Goal: Information Seeking & Learning: Learn about a topic

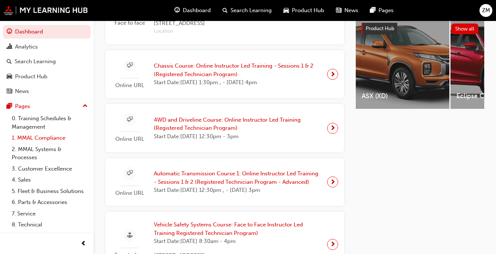
scroll to position [28, 0]
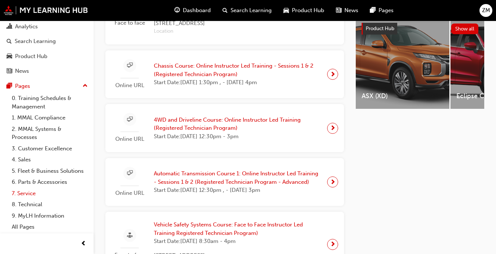
click at [26, 192] on link "7. Service" at bounding box center [50, 193] width 82 height 11
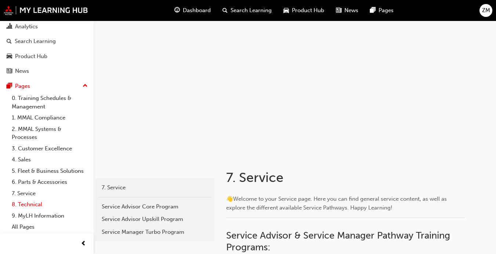
click at [21, 202] on link "8. Technical" at bounding box center [50, 204] width 82 height 11
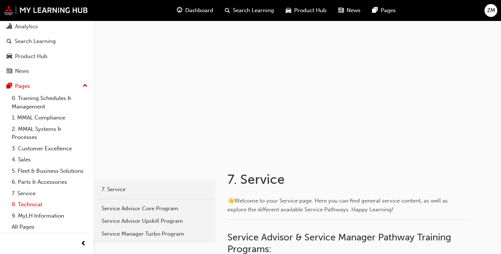
click at [21, 202] on link "8. Technical" at bounding box center [50, 204] width 82 height 11
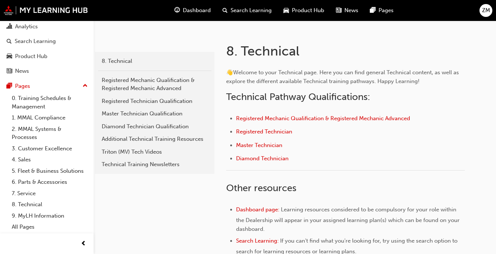
scroll to position [126, 0]
click at [257, 127] on ul "Registered Mechanic Qualification & Registered Mechanic Advanced Registered Tec…" at bounding box center [345, 139] width 239 height 51
click at [257, 130] on span "Registered Technician" at bounding box center [264, 131] width 56 height 7
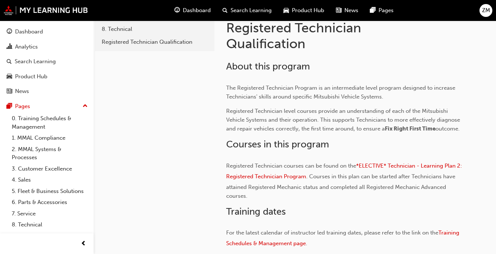
scroll to position [225, 0]
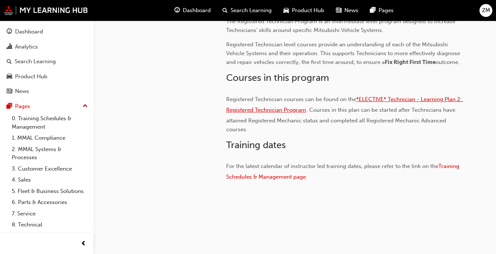
click at [268, 106] on span "*ELECTIVE* Technician - Learning Plan 2: Registered Technician Program" at bounding box center [344, 104] width 237 height 17
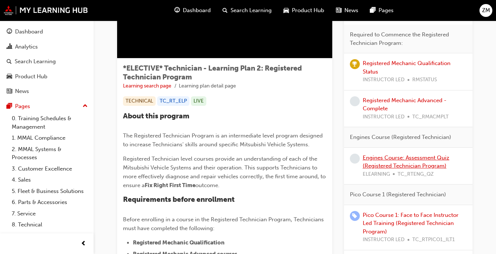
scroll to position [90, 0]
click at [387, 167] on link "Engines Course: Assessment Quiz (Registered Technician Program)" at bounding box center [406, 161] width 87 height 15
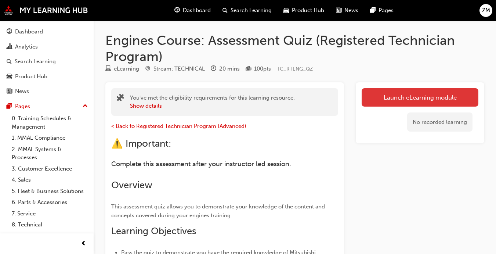
click at [376, 98] on link "Launch eLearning module" at bounding box center [420, 97] width 117 height 18
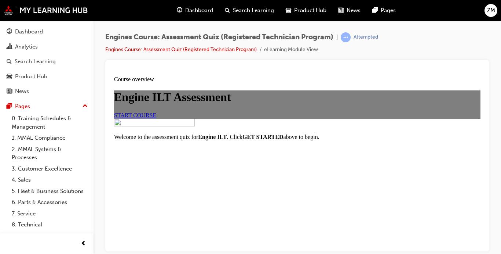
click at [156, 118] on span "START COURSE" at bounding box center [135, 115] width 42 height 6
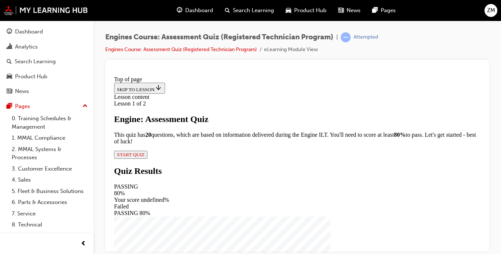
scroll to position [70, 0]
click at [145, 157] on span "START QUIZ" at bounding box center [131, 154] width 28 height 6
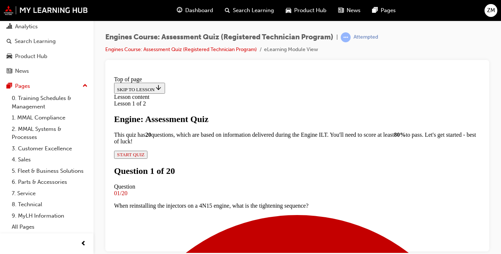
scroll to position [141, 0]
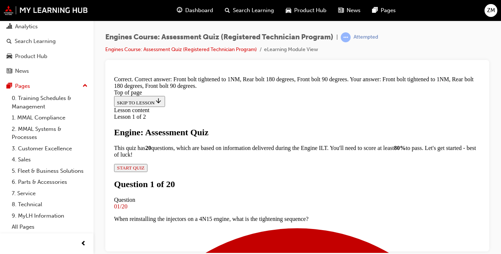
scroll to position [227, 0]
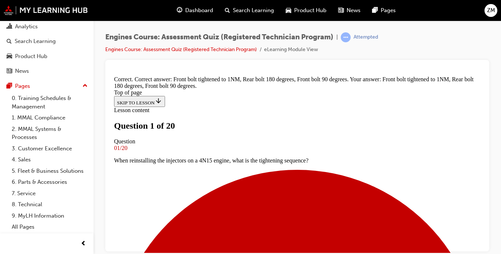
scroll to position [107, 0]
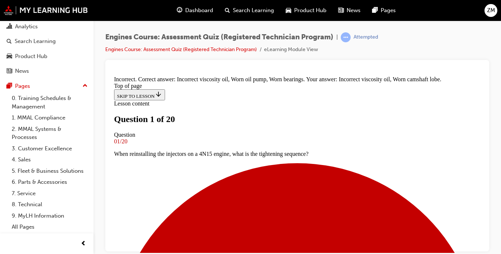
scroll to position [210, 0]
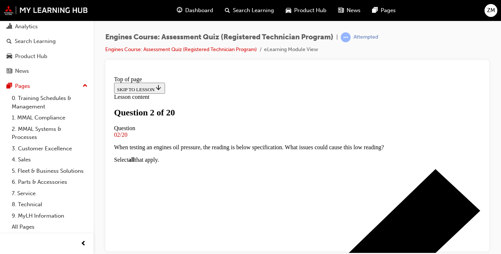
scroll to position [116, 0]
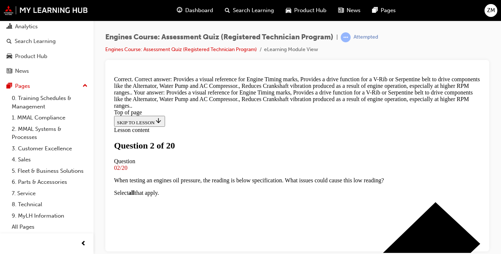
scroll to position [227, 0]
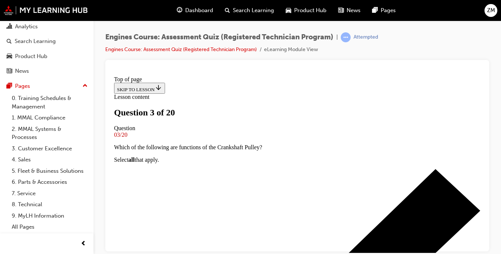
scroll to position [99, 0]
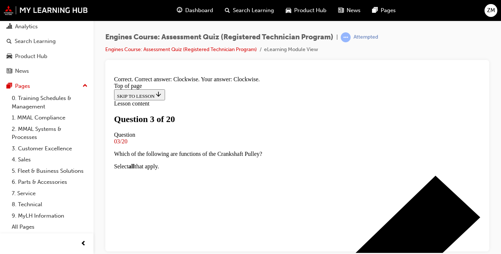
scroll to position [200, 0]
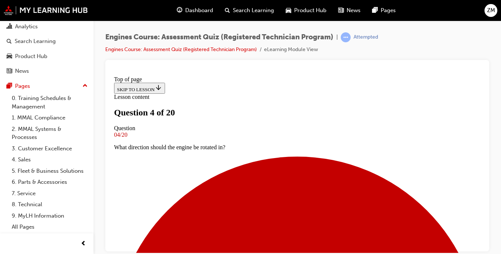
scroll to position [107, 0]
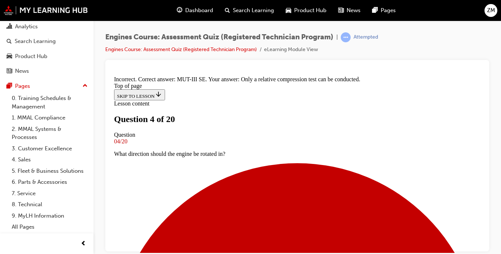
scroll to position [210, 0]
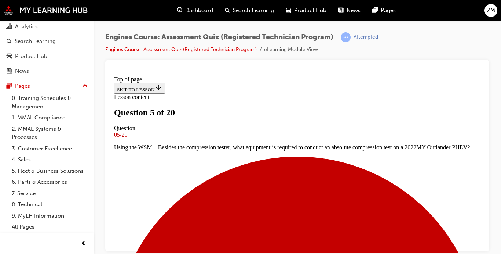
scroll to position [83, 0]
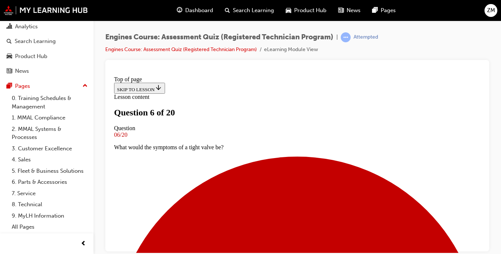
scroll to position [113, 0]
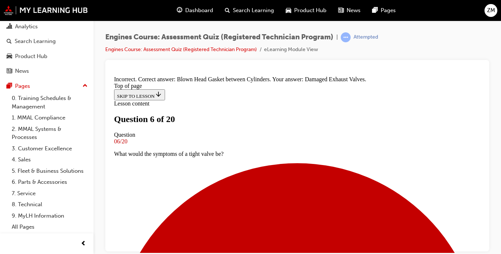
scroll to position [210, 0]
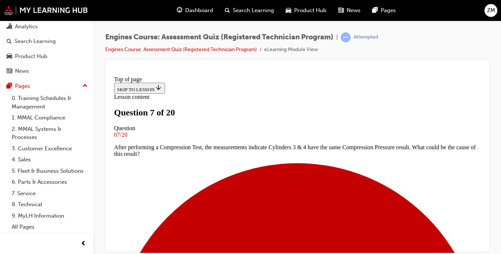
scroll to position [156, 0]
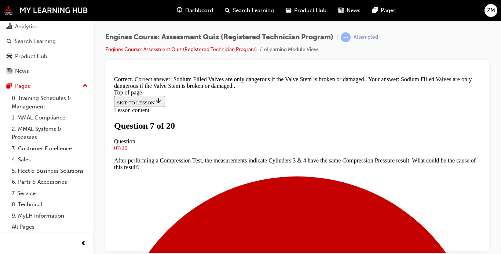
scroll to position [227, 0]
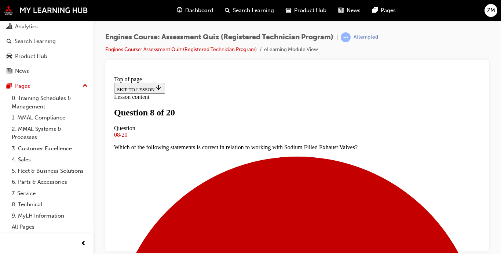
scroll to position [86, 0]
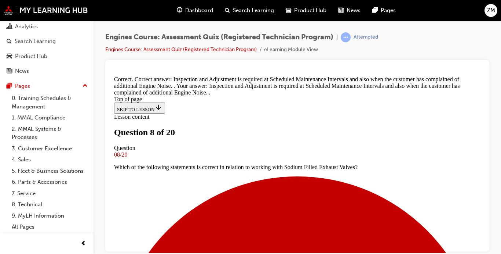
scroll to position [207, 0]
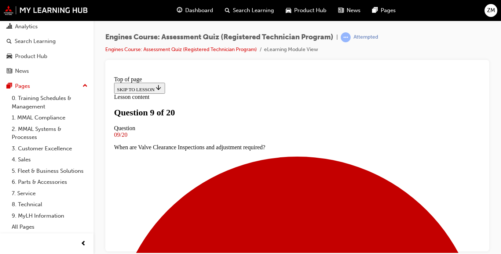
scroll to position [103, 0]
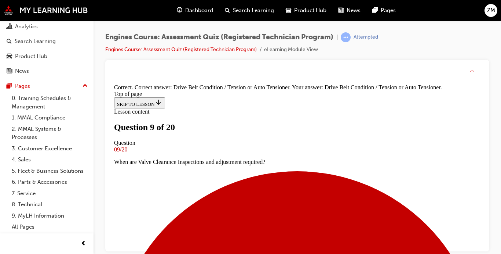
scroll to position [198, 0]
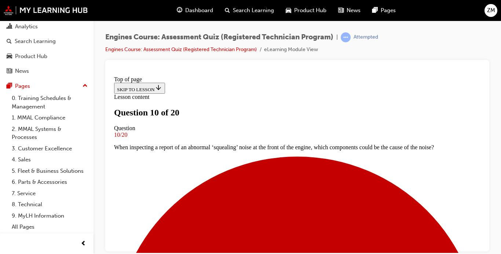
scroll to position [133, 0]
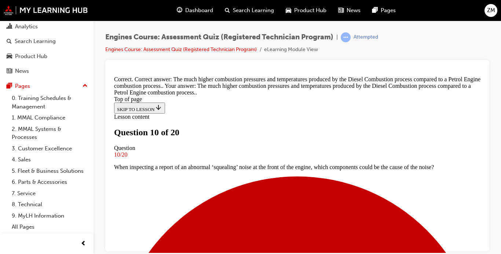
scroll to position [247, 0]
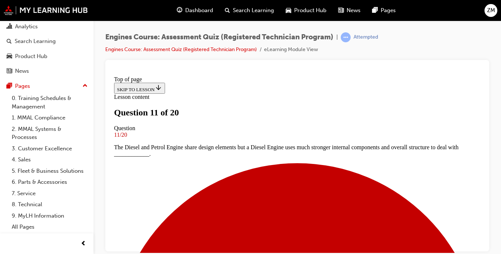
scroll to position [96, 0]
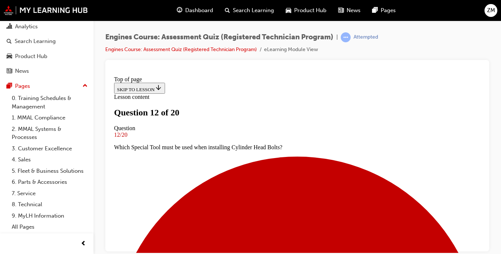
scroll to position [98, 0]
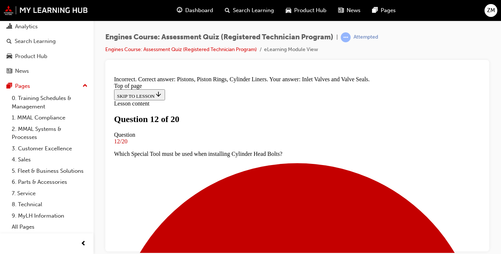
scroll to position [210, 0]
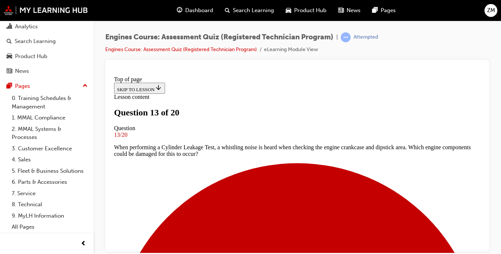
scroll to position [101, 0]
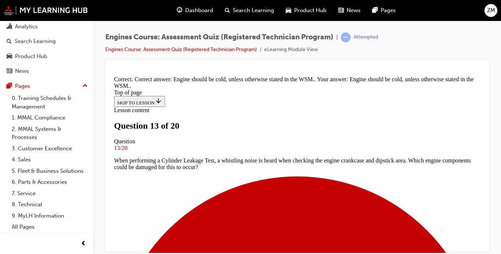
scroll to position [227, 0]
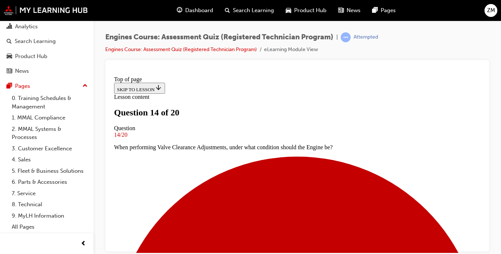
scroll to position [118, 0]
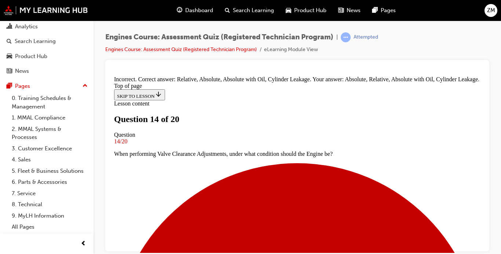
scroll to position [198, 0]
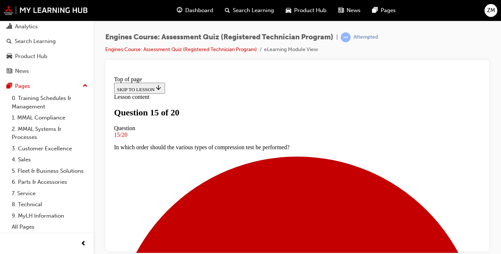
scroll to position [145, 0]
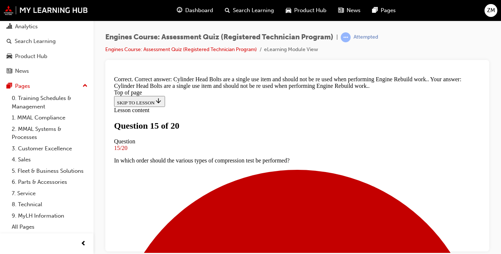
scroll to position [234, 0]
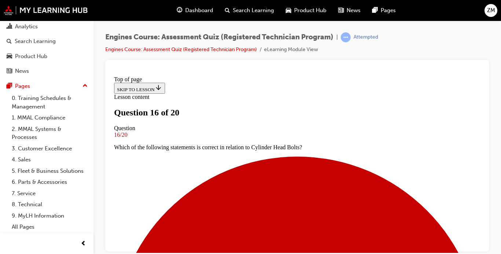
scroll to position [117, 0]
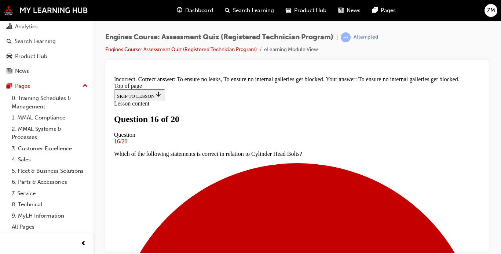
scroll to position [217, 0]
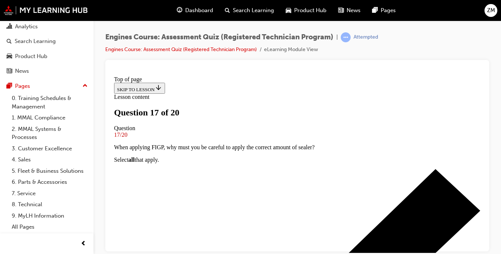
scroll to position [149, 0]
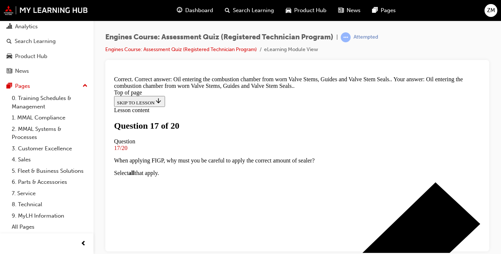
scroll to position [230, 0]
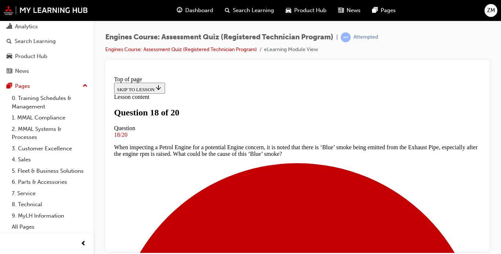
scroll to position [99, 0]
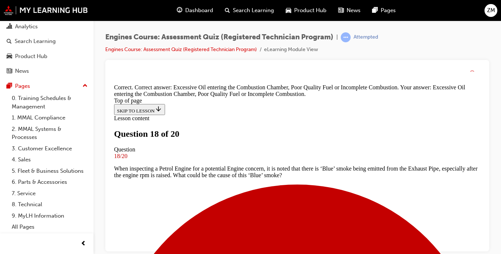
scroll to position [217, 0]
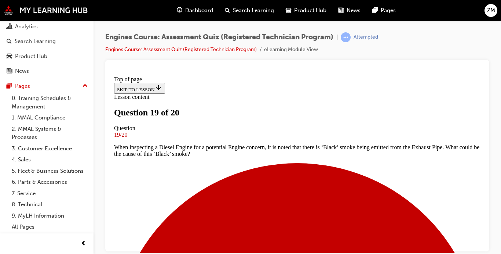
scroll to position [100, 0]
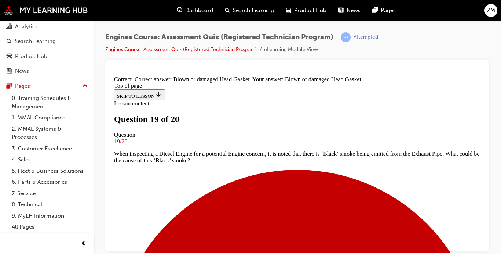
scroll to position [198, 0]
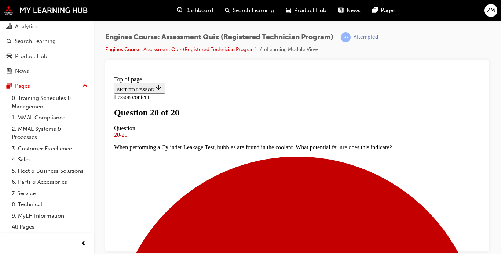
scroll to position [196, 0]
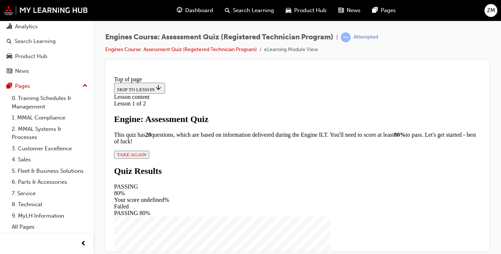
scroll to position [70, 0]
click at [146, 157] on span "TAKE AGAIN" at bounding box center [131, 154] width 29 height 6
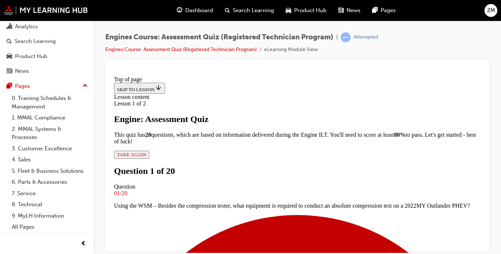
scroll to position [94, 0]
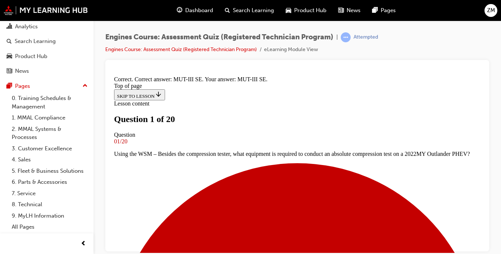
scroll to position [68, 0]
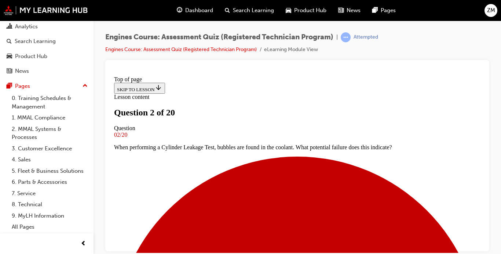
scroll to position [114, 0]
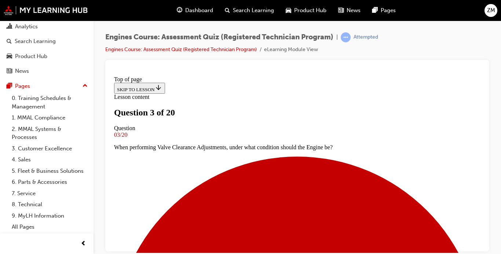
scroll to position [71, 0]
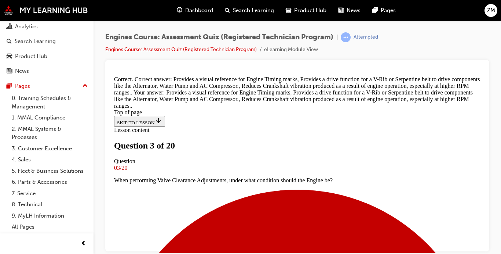
scroll to position [227, 0]
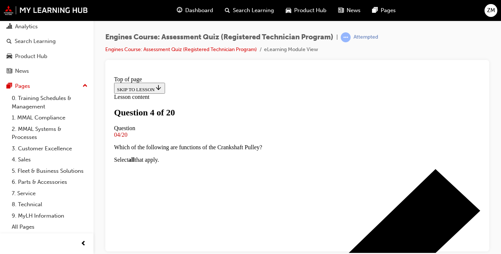
scroll to position [133, 0]
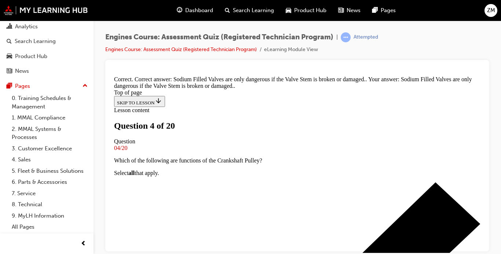
scroll to position [227, 0]
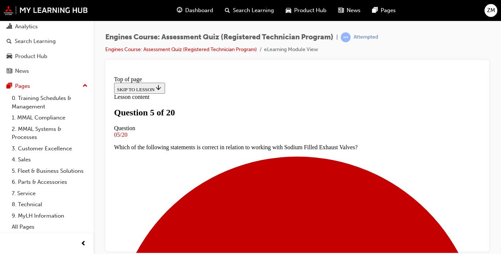
scroll to position [102, 0]
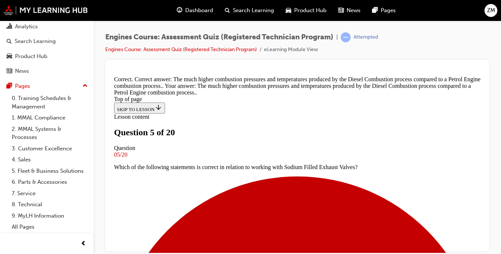
scroll to position [247, 0]
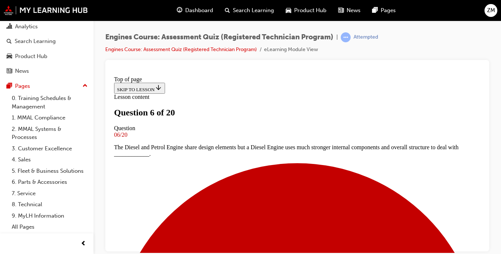
scroll to position [143, 0]
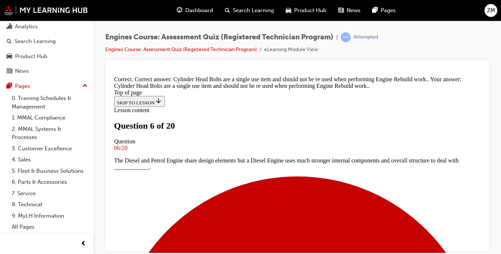
scroll to position [234, 0]
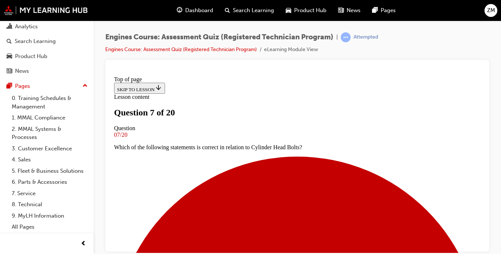
scroll to position [89, 0]
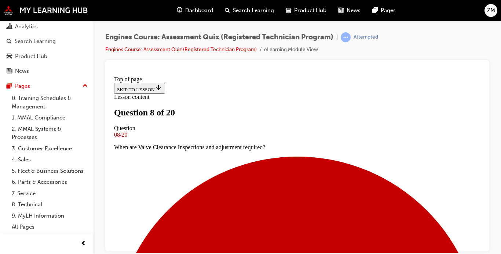
scroll to position [104, 0]
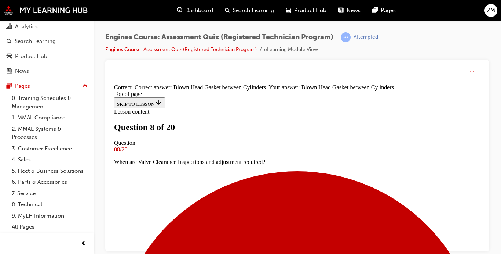
scroll to position [210, 0]
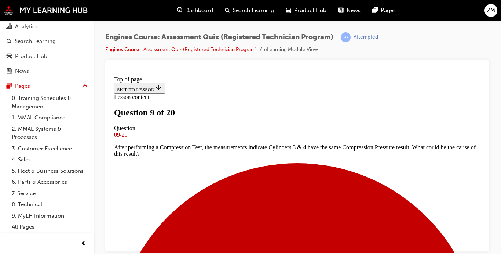
scroll to position [53, 0]
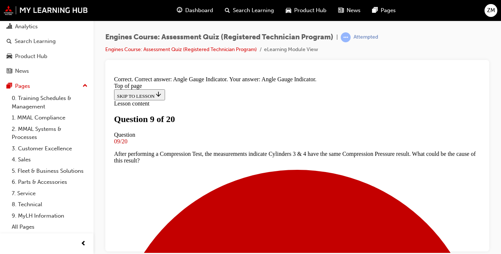
scroll to position [185, 0]
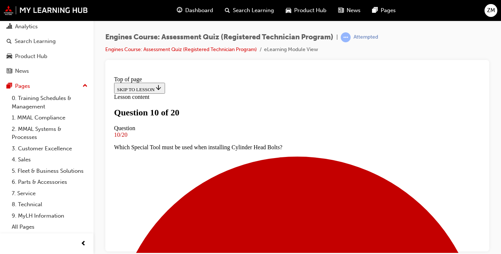
scroll to position [98, 0]
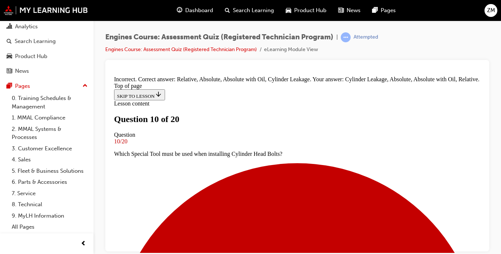
scroll to position [198, 0]
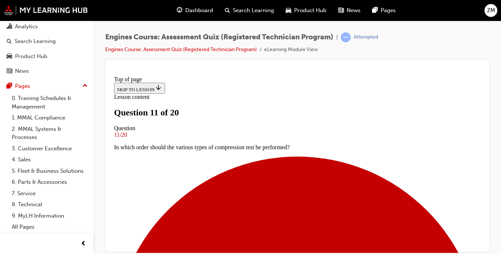
scroll to position [102, 0]
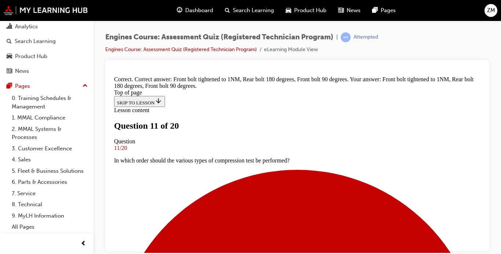
scroll to position [227, 0]
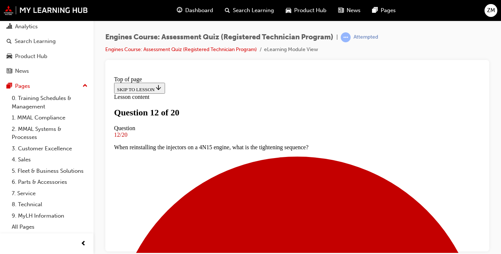
scroll to position [106, 0]
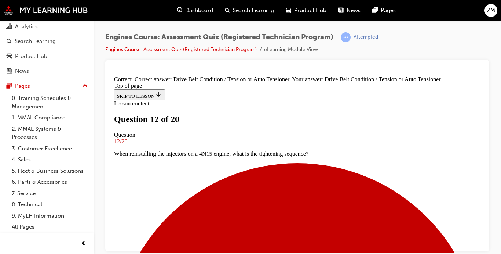
scroll to position [198, 0]
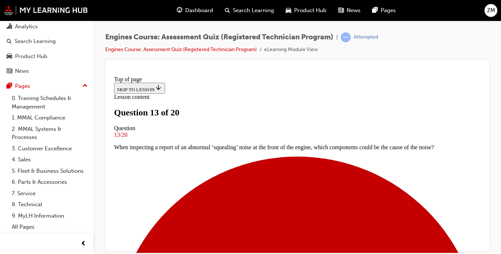
scroll to position [111, 0]
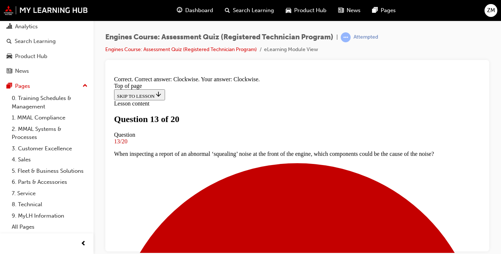
scroll to position [200, 0]
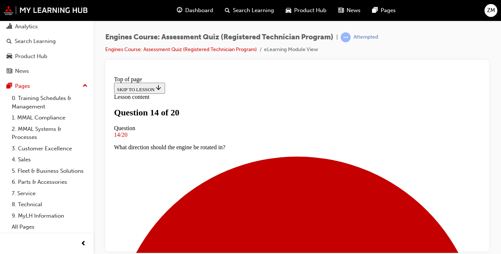
scroll to position [90, 0]
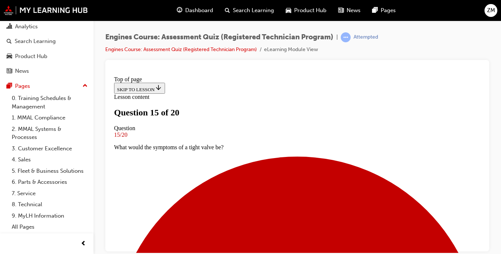
scroll to position [133, 0]
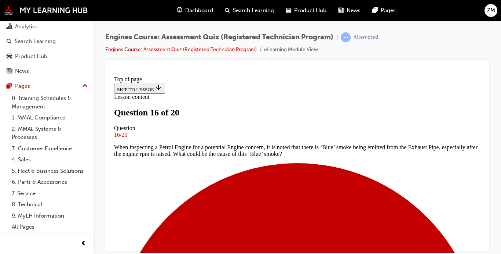
scroll to position [77, 0]
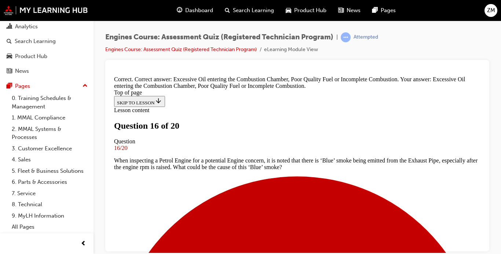
scroll to position [217, 0]
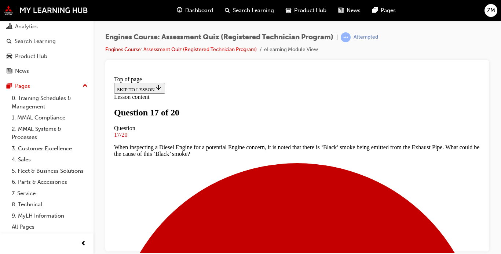
scroll to position [113, 0]
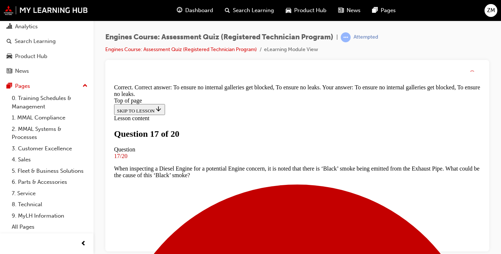
scroll to position [217, 0]
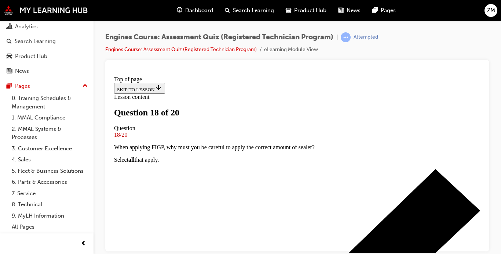
scroll to position [114, 0]
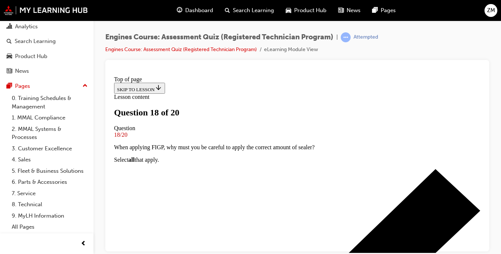
scroll to position [178, 0]
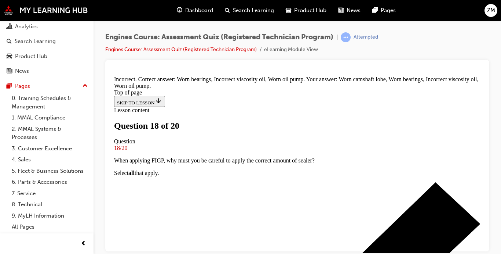
scroll to position [210, 0]
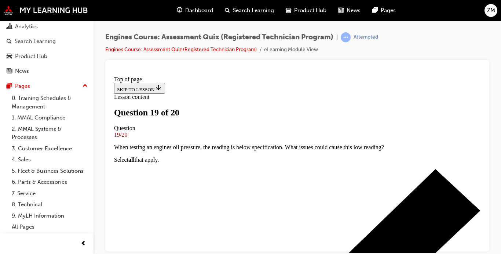
scroll to position [94, 0]
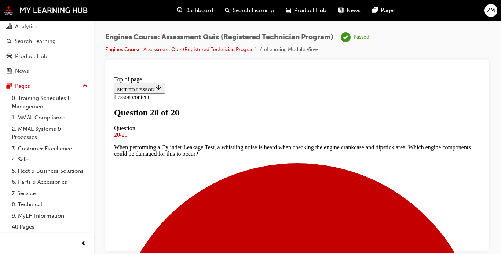
scroll to position [195, 0]
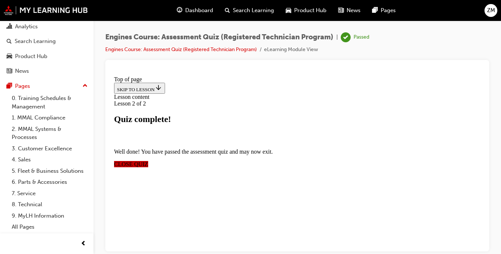
click at [148, 160] on span "CLOSE QUIZ" at bounding box center [131, 163] width 34 height 6
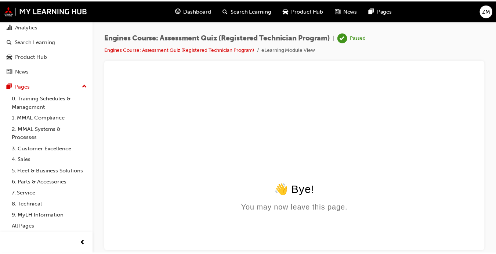
scroll to position [0, 0]
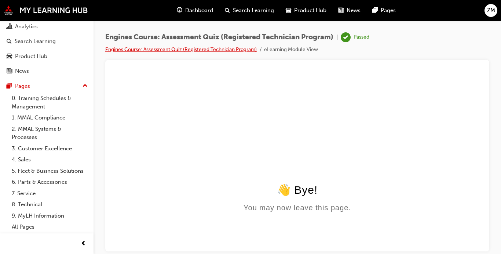
click at [192, 48] on link "Engines Course: Assessment Quiz (Registered Technician Program)" at bounding box center [181, 49] width 152 height 6
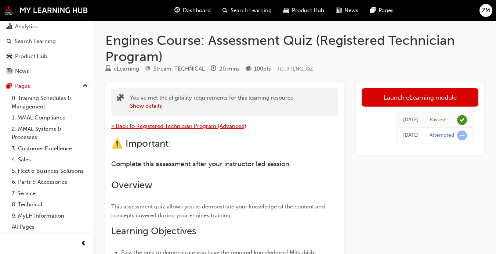
click at [188, 123] on span "< Back to Registered Technician Program (Advanced)" at bounding box center [178, 126] width 135 height 7
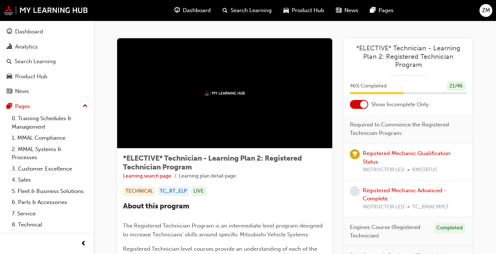
click at [487, 13] on span "ZM" at bounding box center [486, 10] width 8 height 8
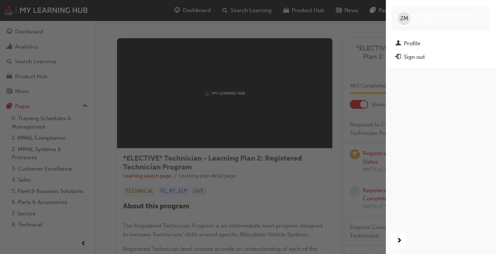
click at [303, 82] on div "button" at bounding box center [193, 127] width 386 height 254
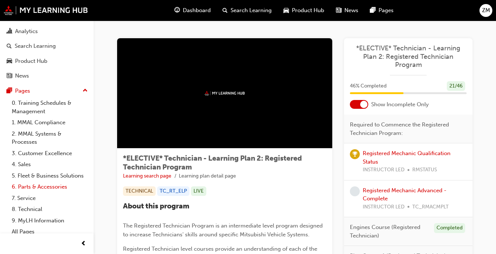
scroll to position [14, 0]
